Goal: Task Accomplishment & Management: Manage account settings

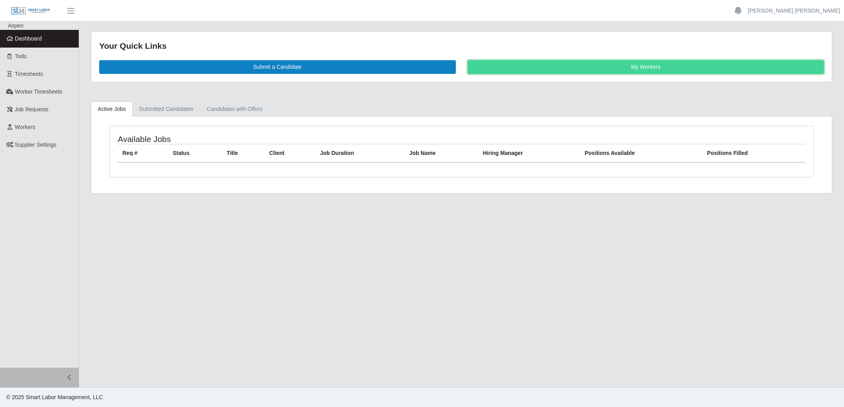
click at [600, 69] on link "My Workers" at bounding box center [645, 67] width 356 height 14
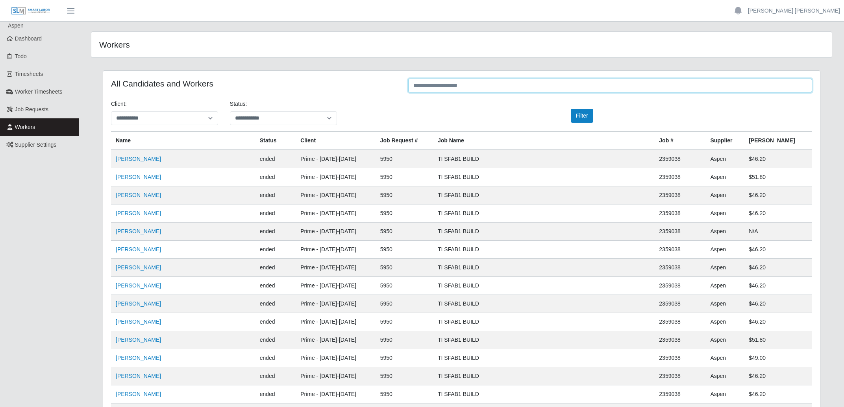
click at [558, 87] on input "text" at bounding box center [610, 86] width 404 height 14
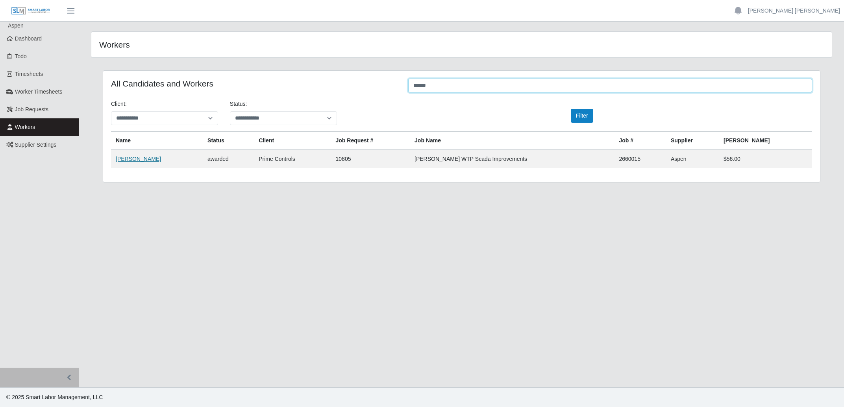
type input "******"
click at [132, 162] on link "[PERSON_NAME]" at bounding box center [138, 159] width 45 height 6
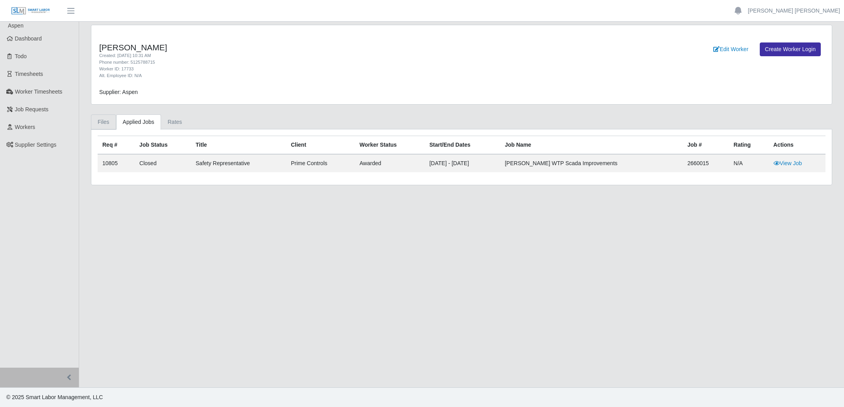
click at [113, 121] on link "Files" at bounding box center [103, 122] width 25 height 15
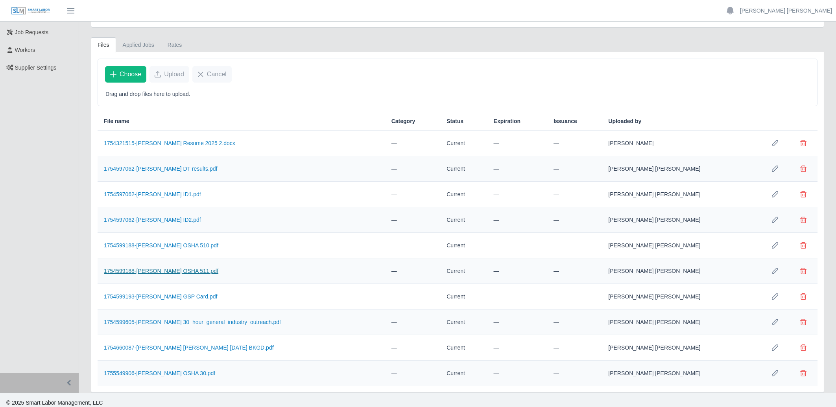
scroll to position [84, 0]
